Goal: Task Accomplishment & Management: Complete application form

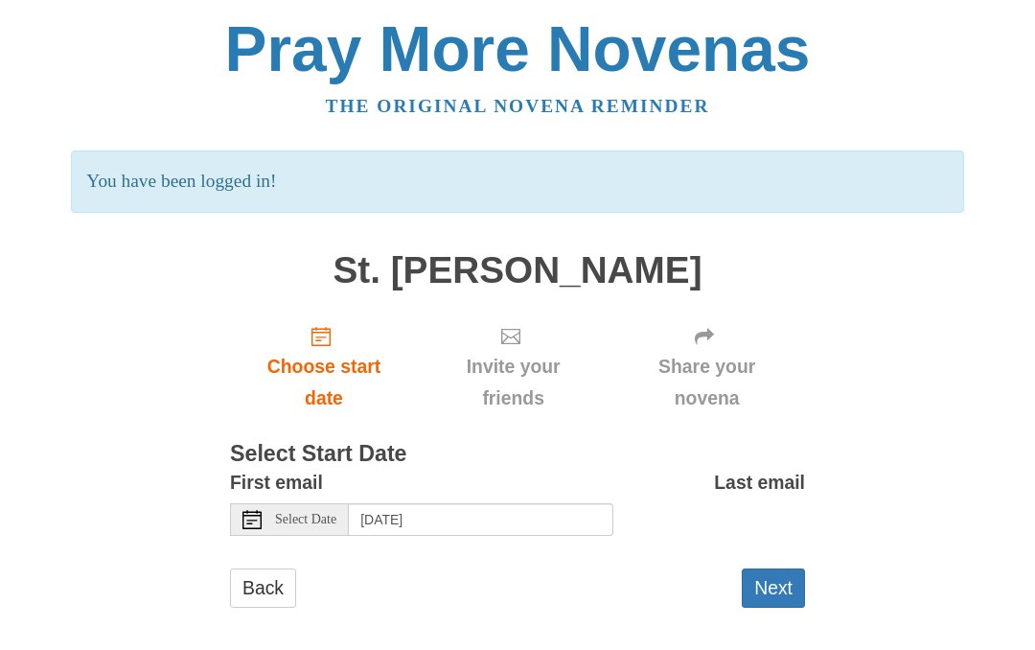
scroll to position [7, 0]
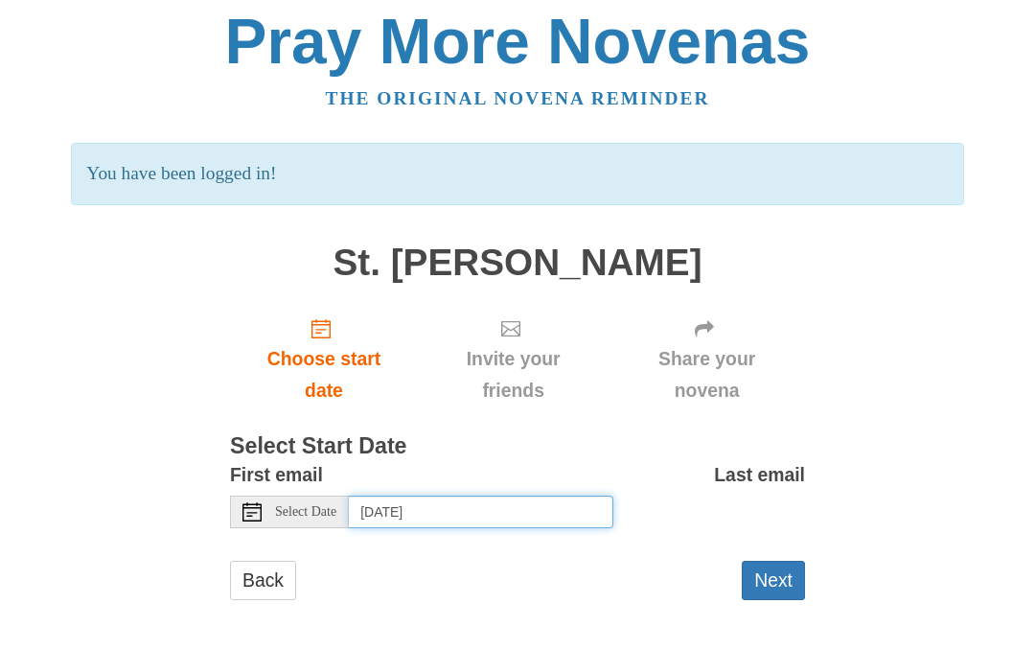
click at [410, 504] on input "[DATE]" at bounding box center [481, 512] width 264 height 33
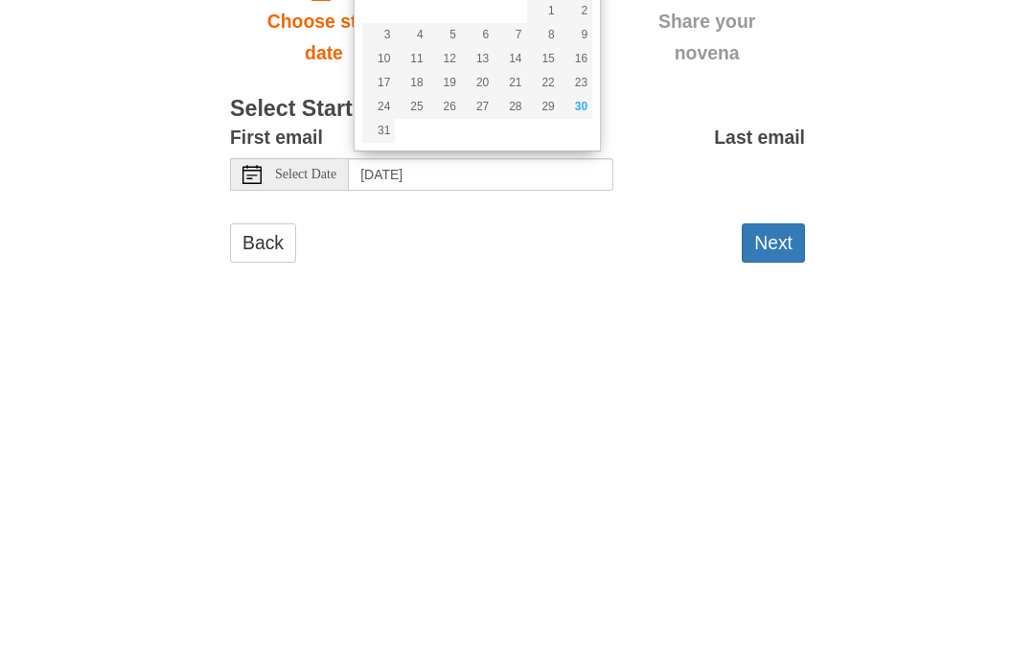
click at [261, 503] on use at bounding box center [251, 512] width 19 height 19
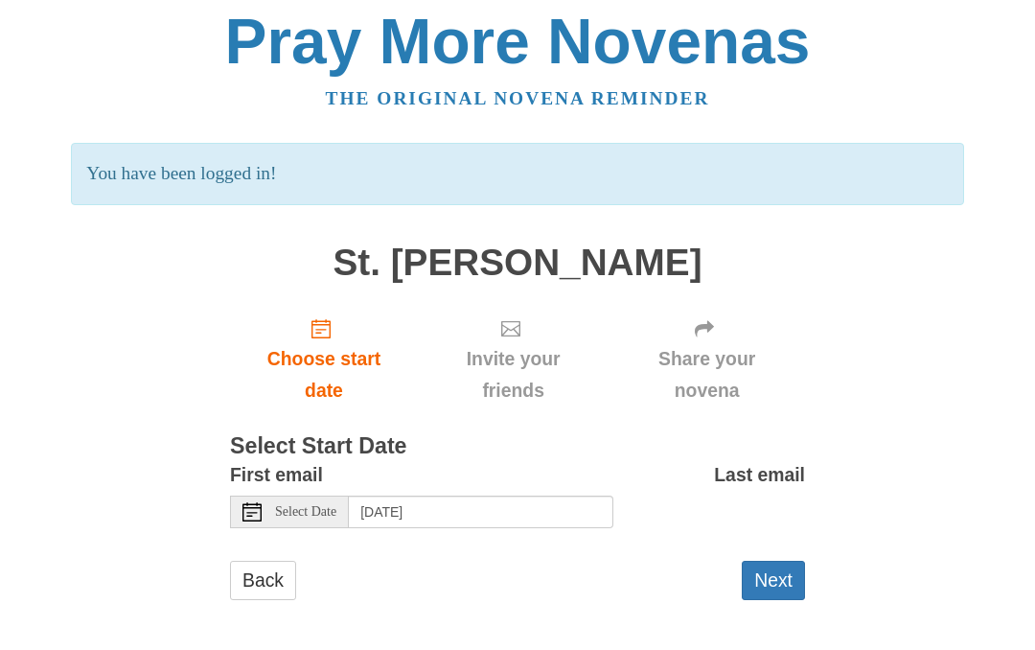
click at [860, 343] on div "Pray More Novenas The original novena reminder You have been logged in! St. Ant…" at bounding box center [517, 324] width 929 height 663
click at [315, 349] on span "Choose start date" at bounding box center [323, 375] width 149 height 63
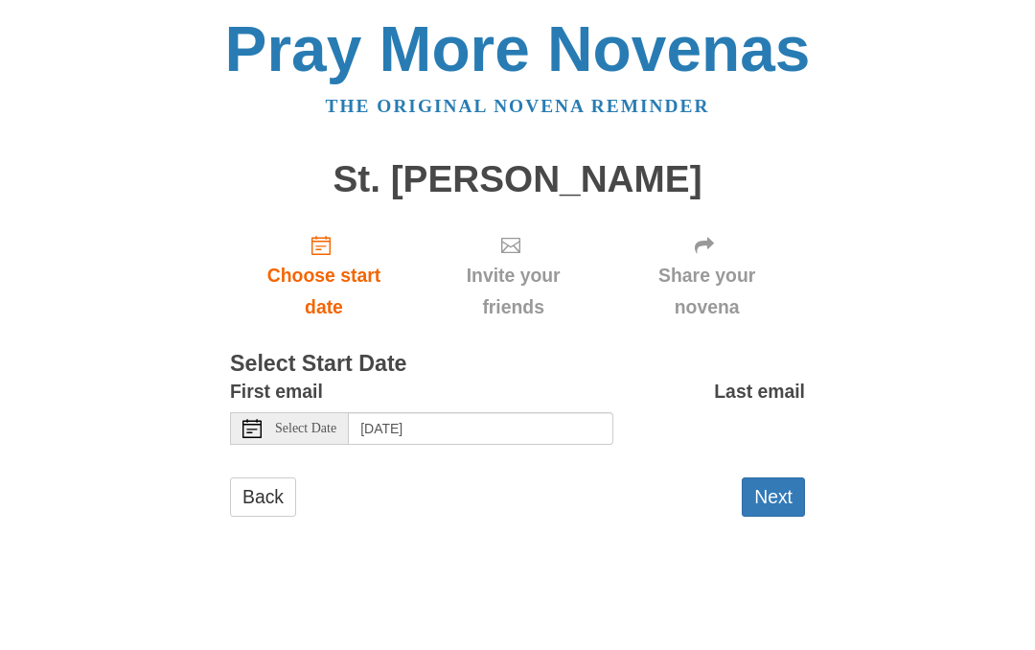
click at [326, 422] on span "Select Date" at bounding box center [305, 428] width 61 height 13
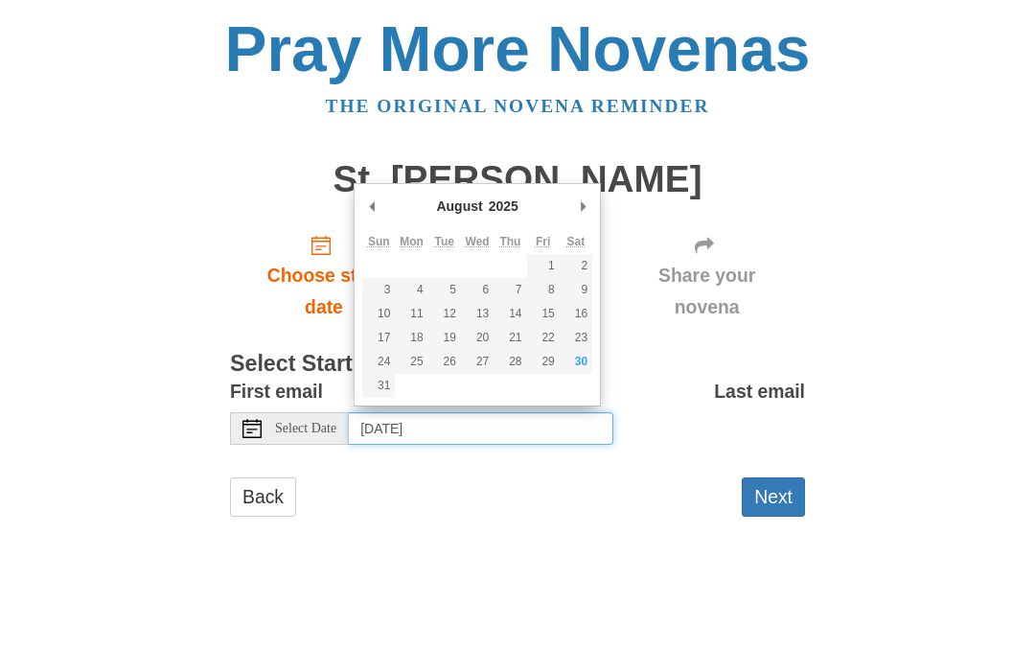
type input "[DATE]"
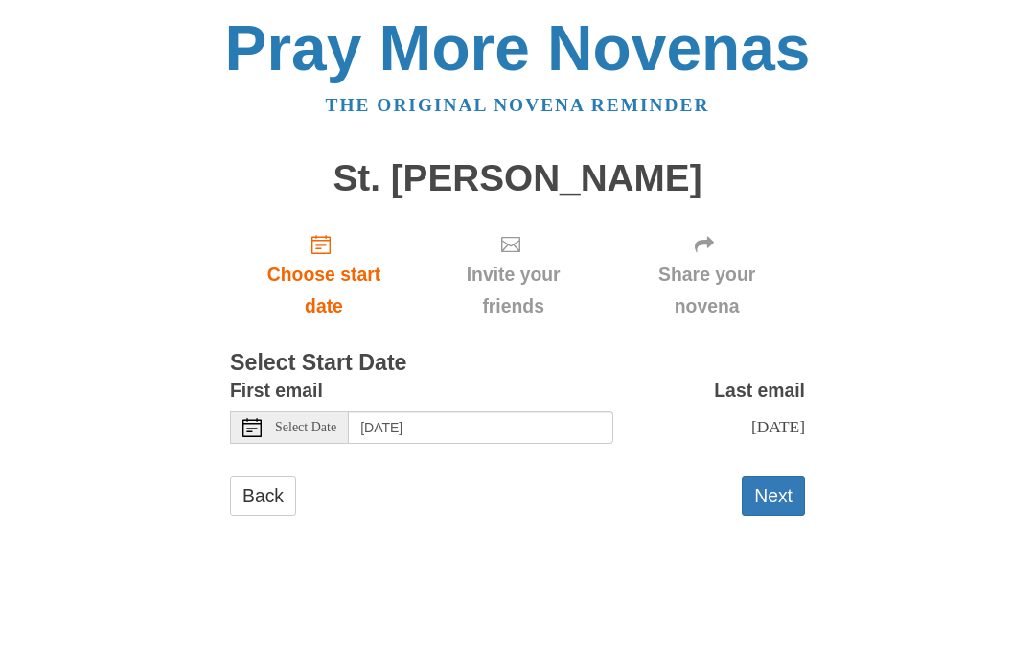
click at [785, 486] on button "Next" at bounding box center [773, 496] width 63 height 39
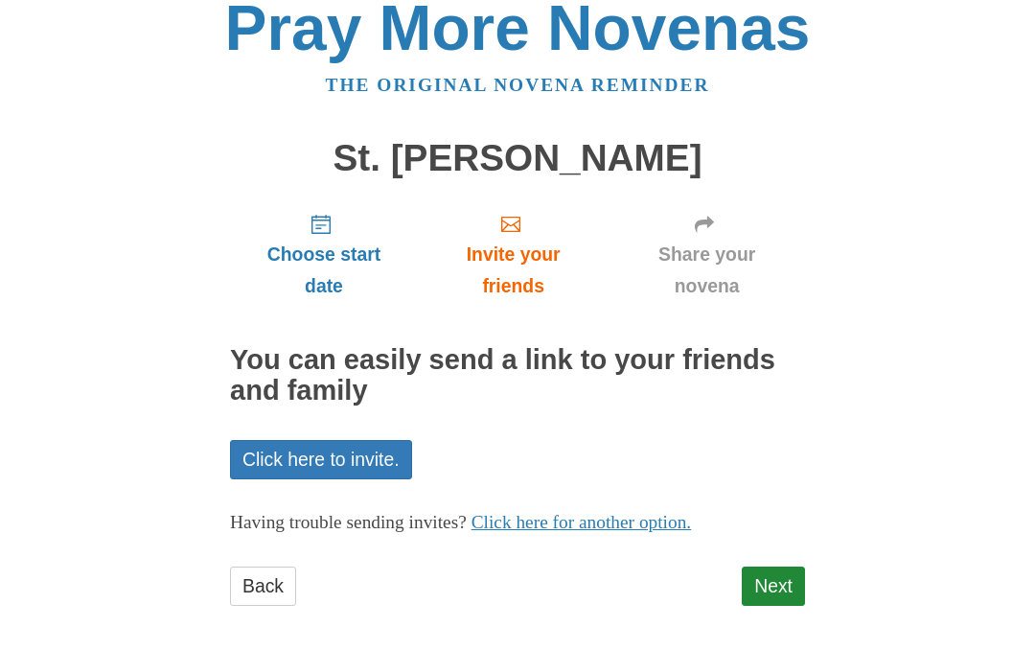
scroll to position [25, 0]
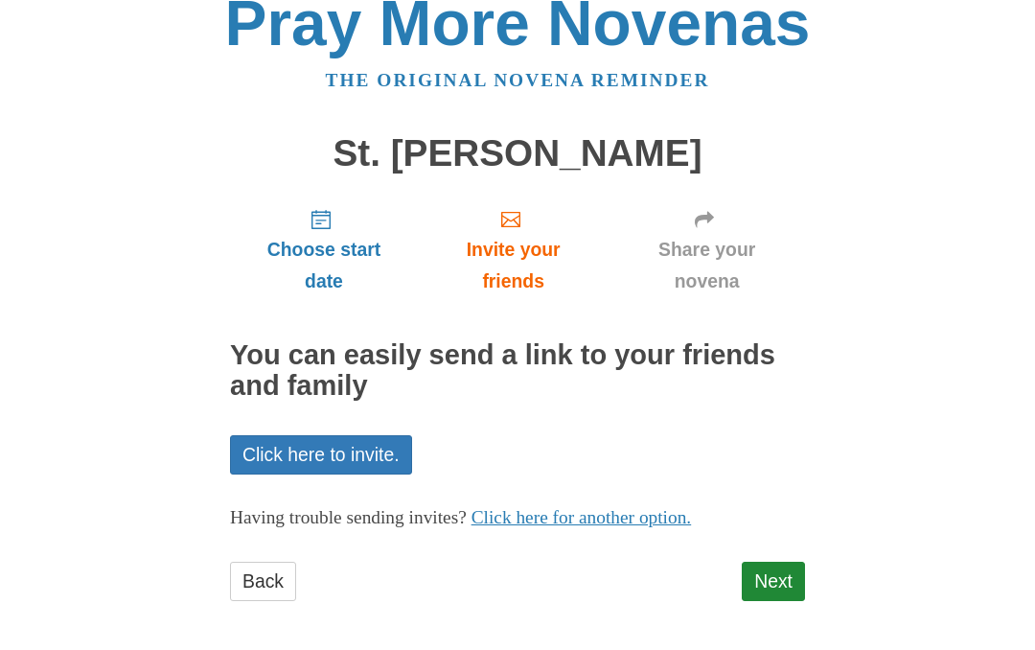
click at [770, 574] on link "Next" at bounding box center [773, 581] width 63 height 39
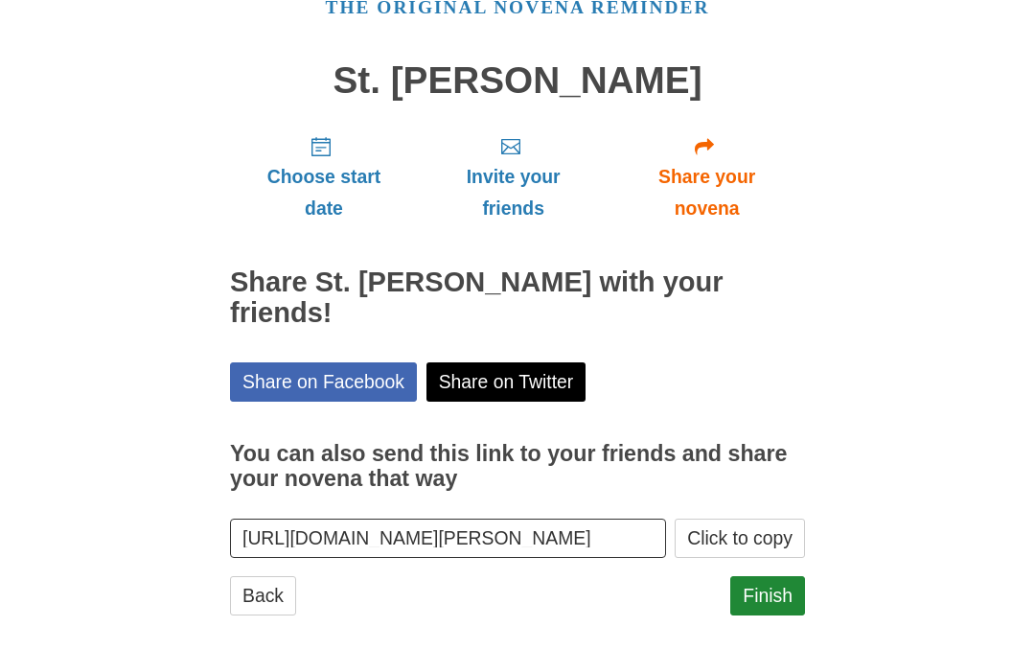
scroll to position [112, 0]
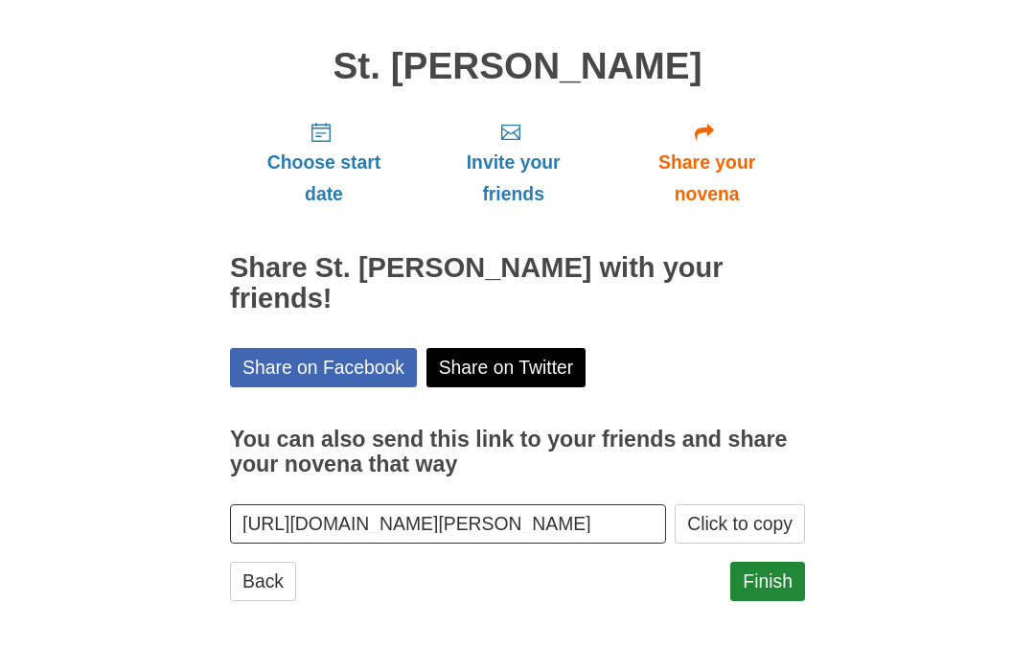
click at [770, 574] on link "Finish" at bounding box center [767, 581] width 75 height 39
